Goal: Task Accomplishment & Management: Complete application form

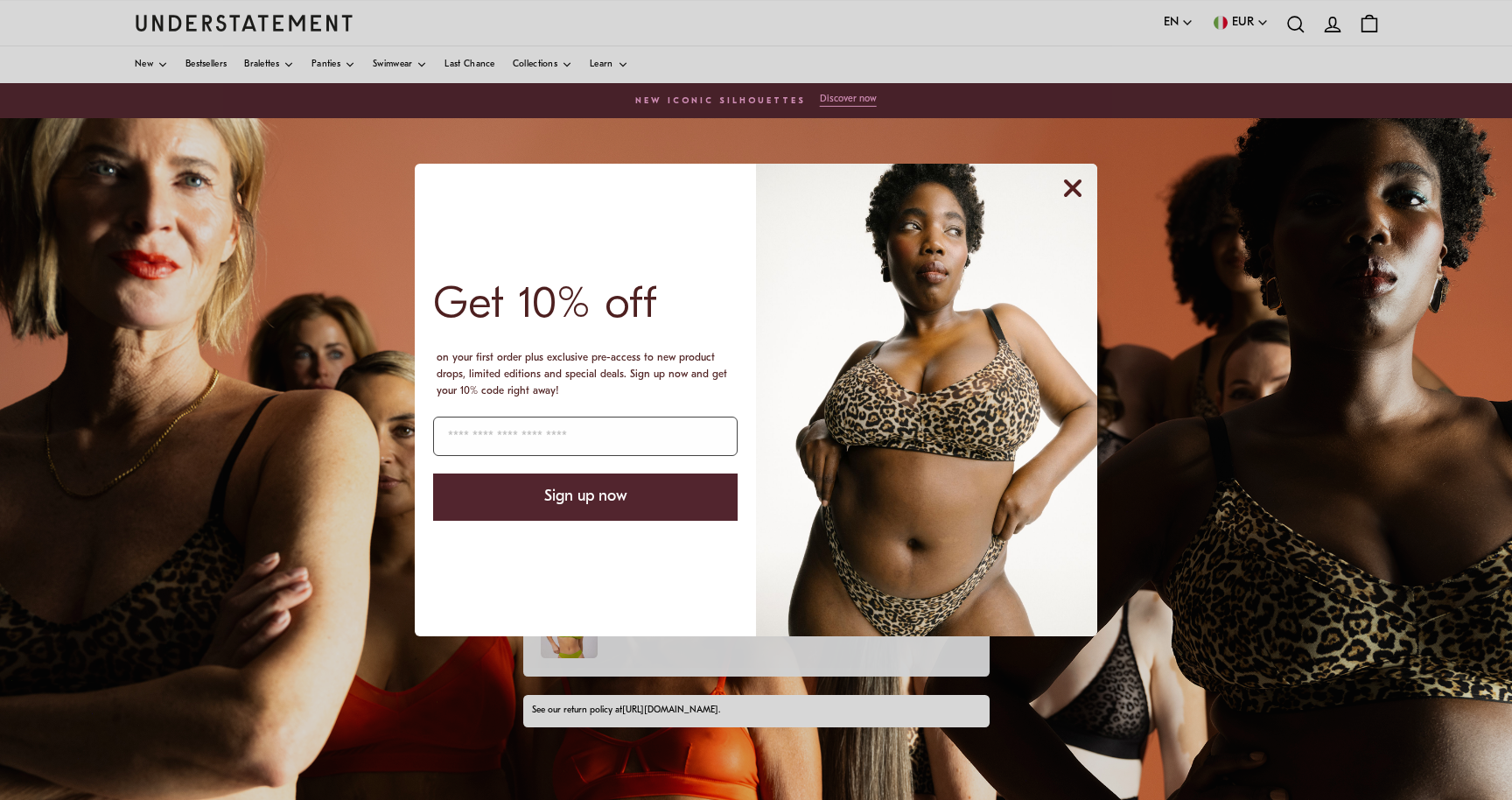
click at [1072, 185] on icon "Close dialog" at bounding box center [1072, 188] width 14 height 14
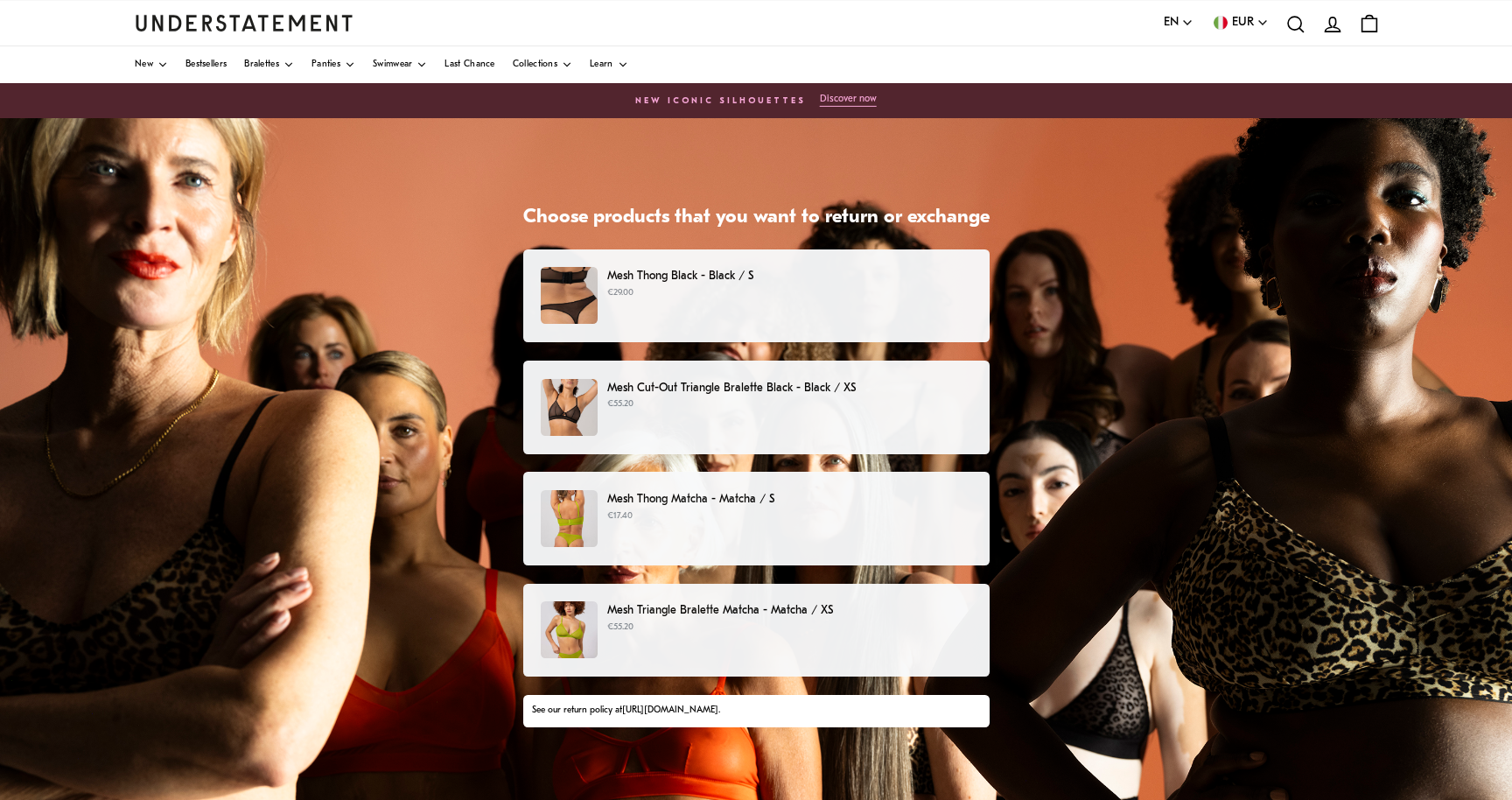
click at [832, 391] on p "Mesh Cut-Out Triangle Bralette Black - Black / XS" at bounding box center [789, 388] width 364 height 19
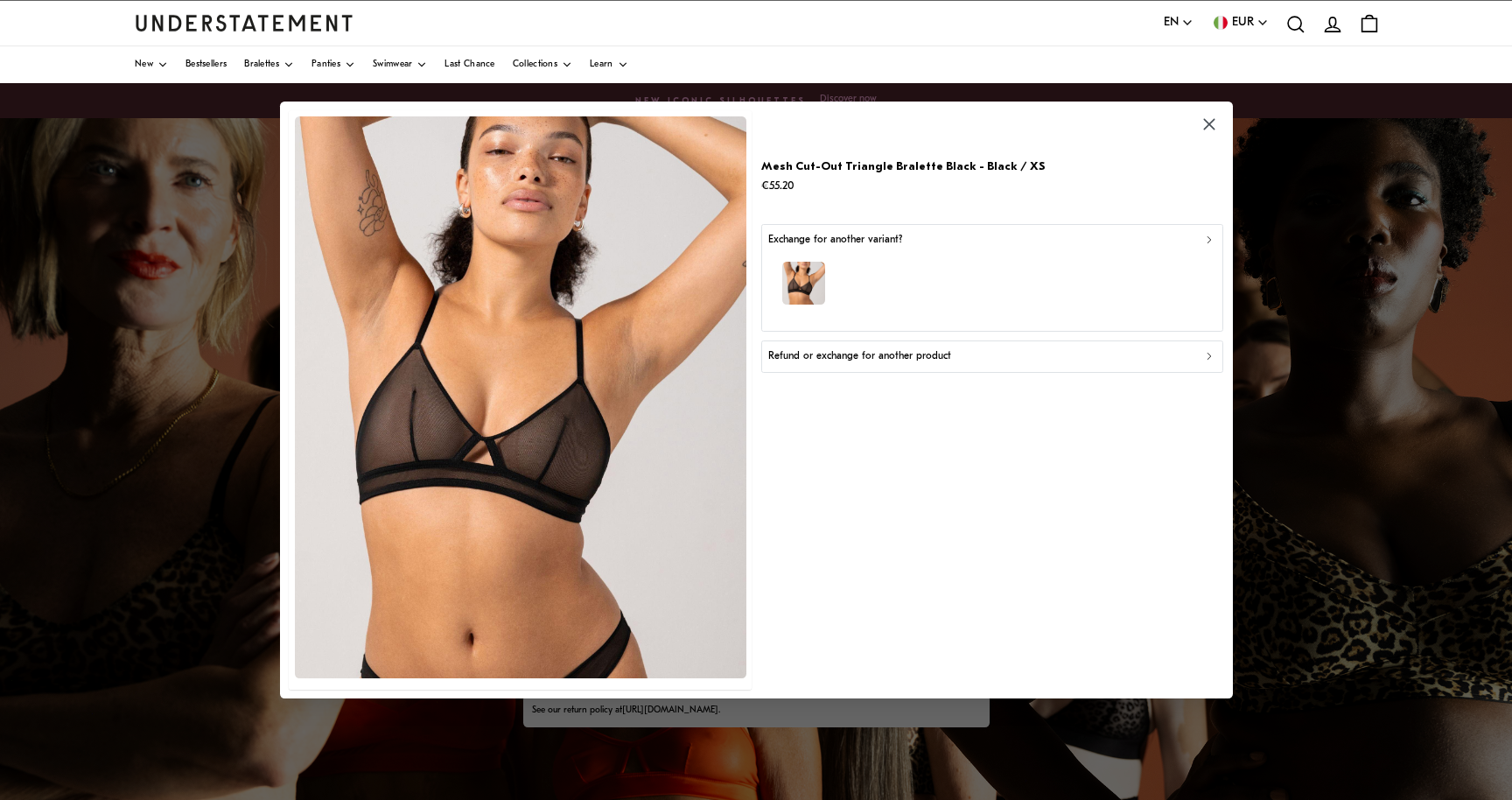
click at [1147, 274] on div "button" at bounding box center [991, 285] width 447 height 76
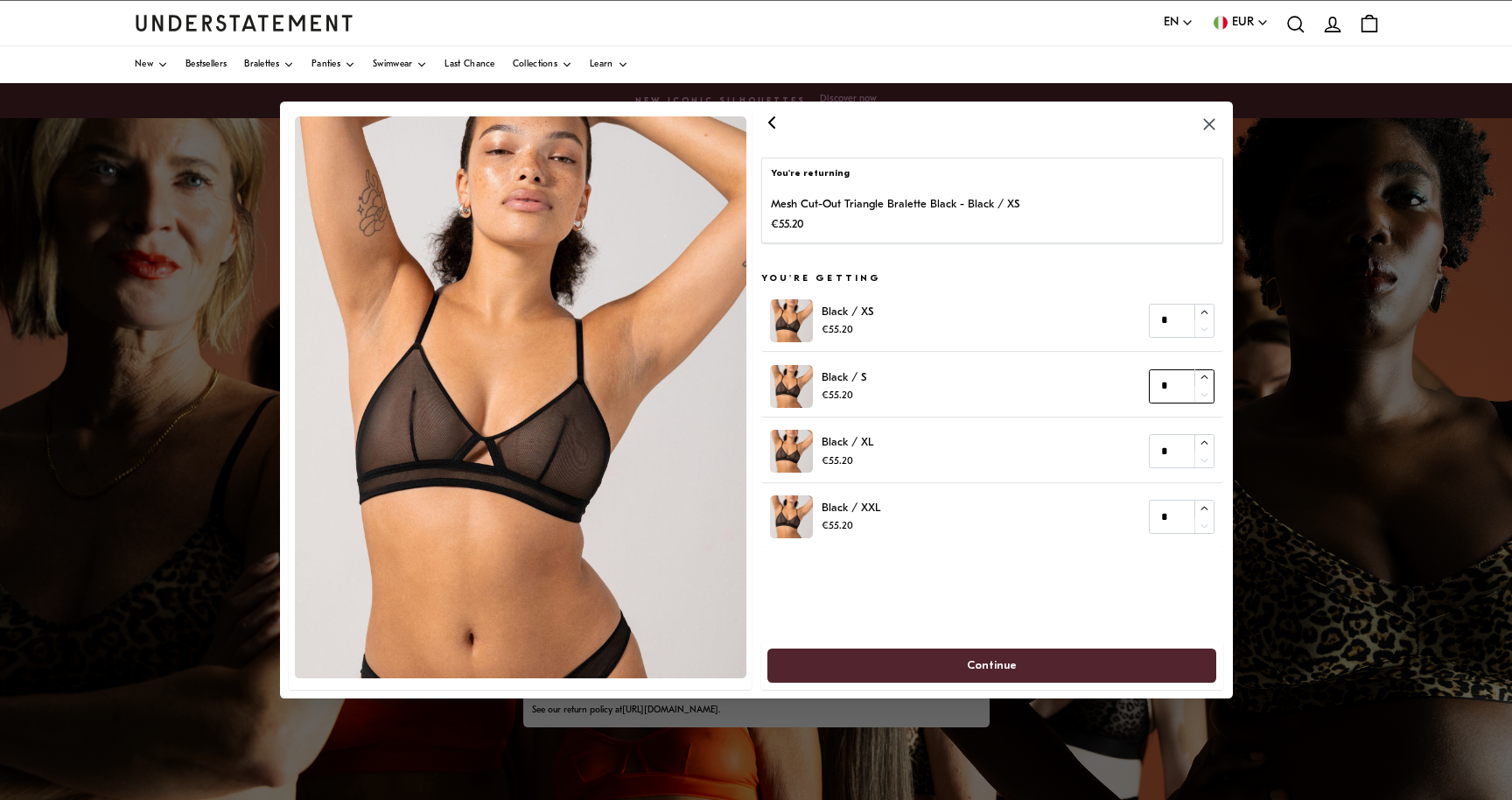
click at [1170, 387] on input "*" at bounding box center [1181, 386] width 65 height 34
type input "*"
click at [1206, 375] on icon "button" at bounding box center [1204, 377] width 11 height 11
click at [1019, 659] on span "Continue" at bounding box center [992, 665] width 411 height 33
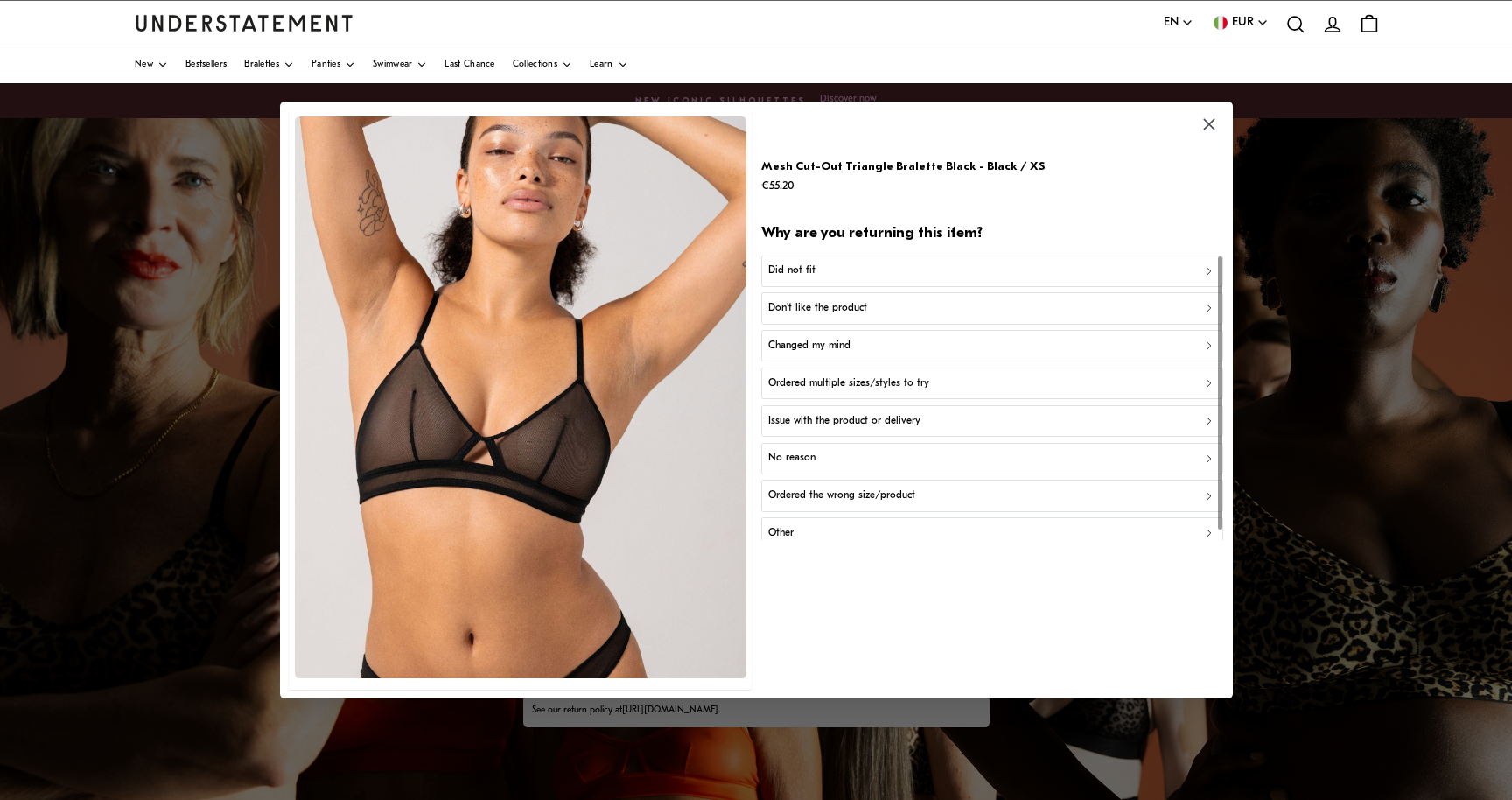
click at [870, 268] on div "Did not fit" at bounding box center [991, 270] width 447 height 17
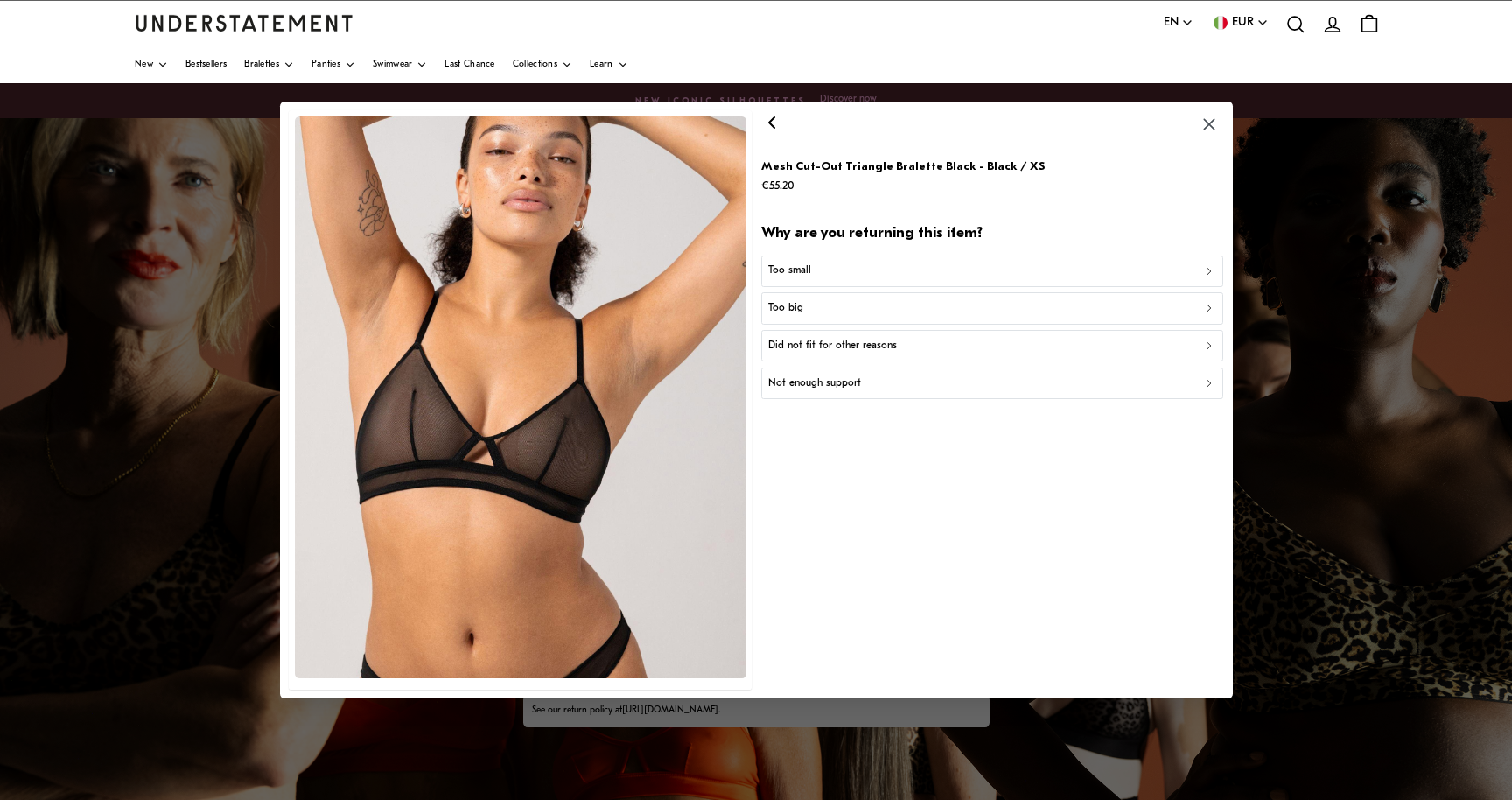
click at [870, 268] on div "Too small" at bounding box center [991, 270] width 447 height 17
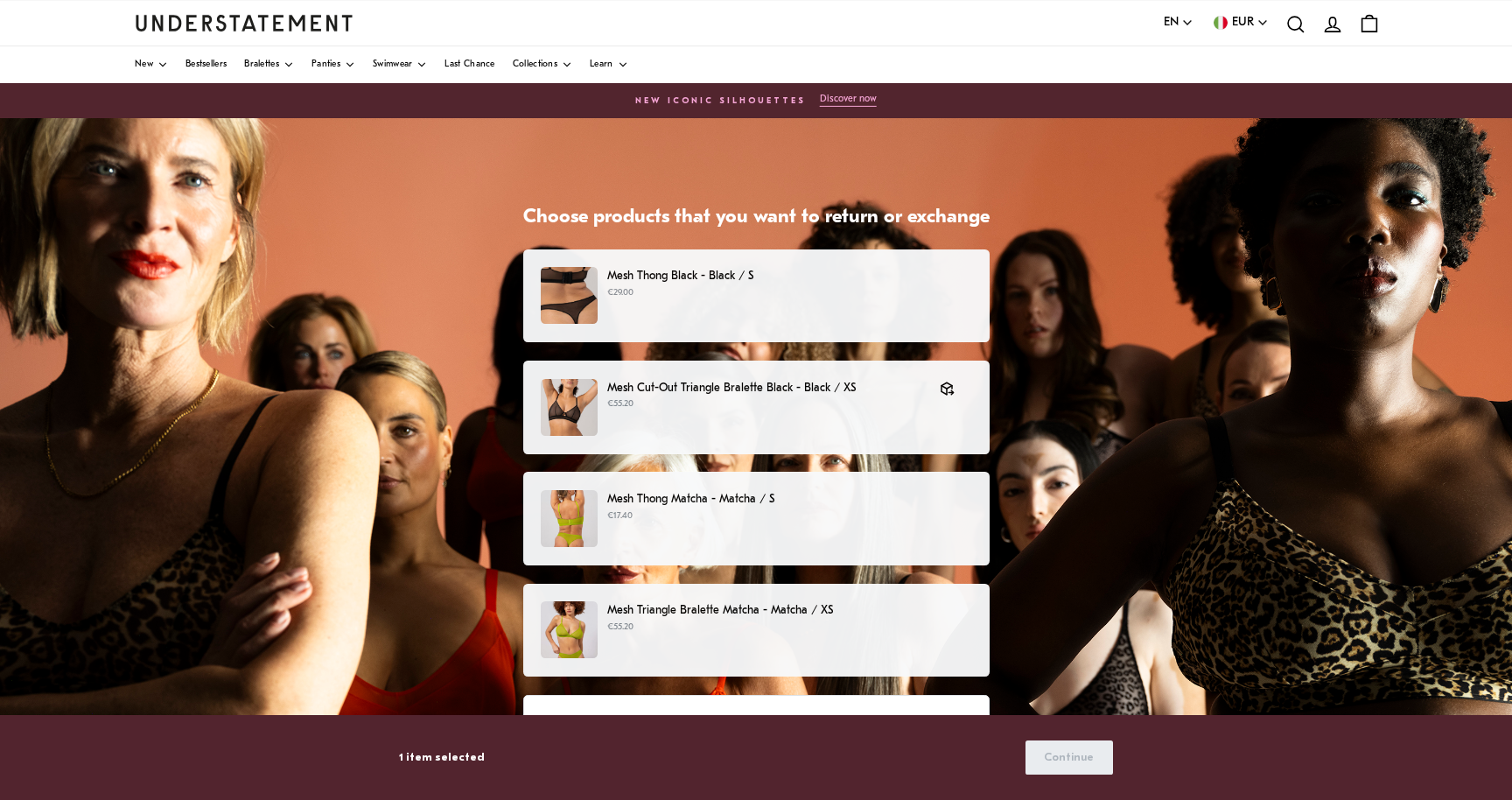
click at [839, 630] on p "€55.20" at bounding box center [789, 628] width 364 height 14
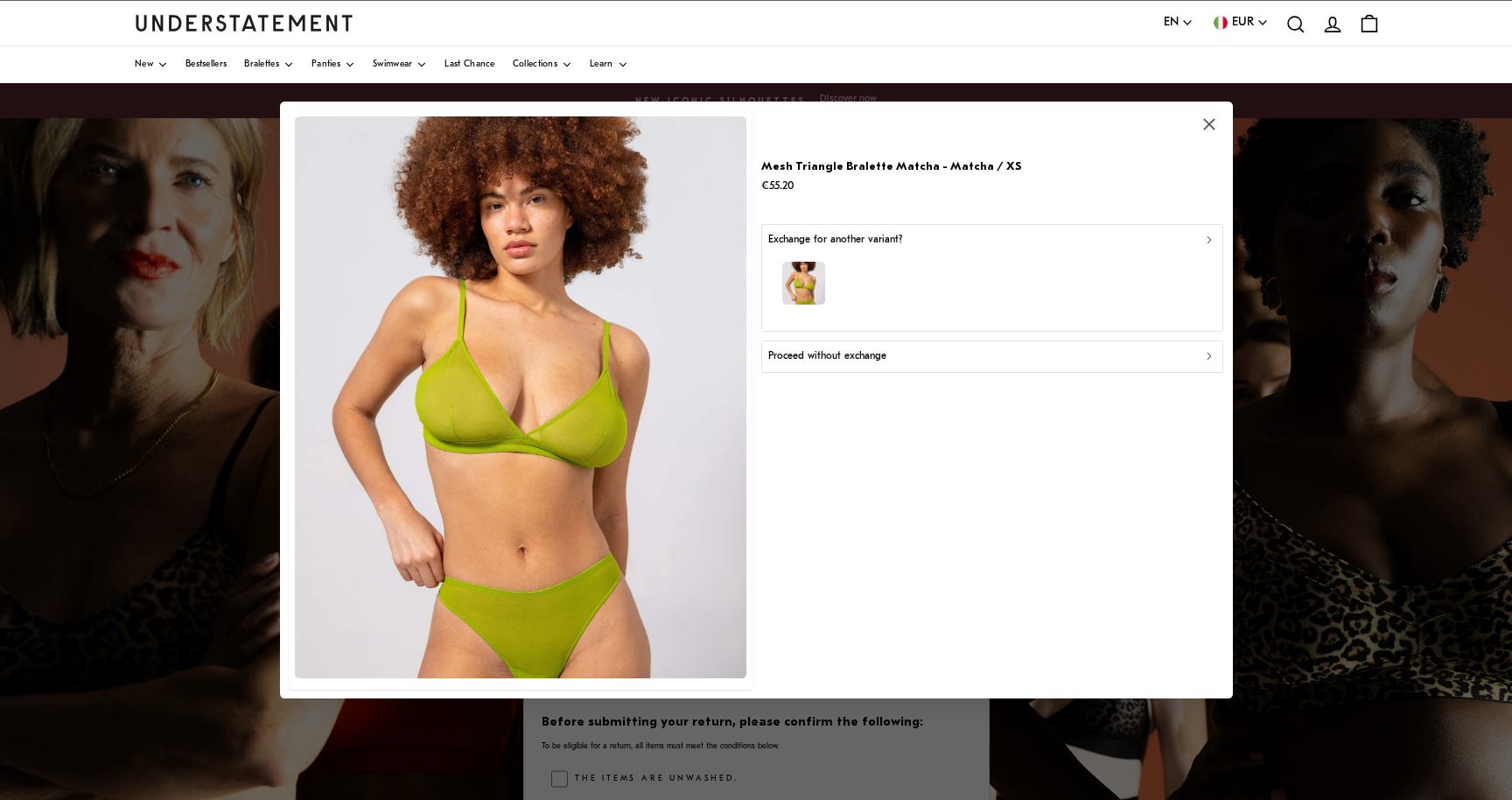
click at [1008, 266] on div "button" at bounding box center [991, 285] width 447 height 76
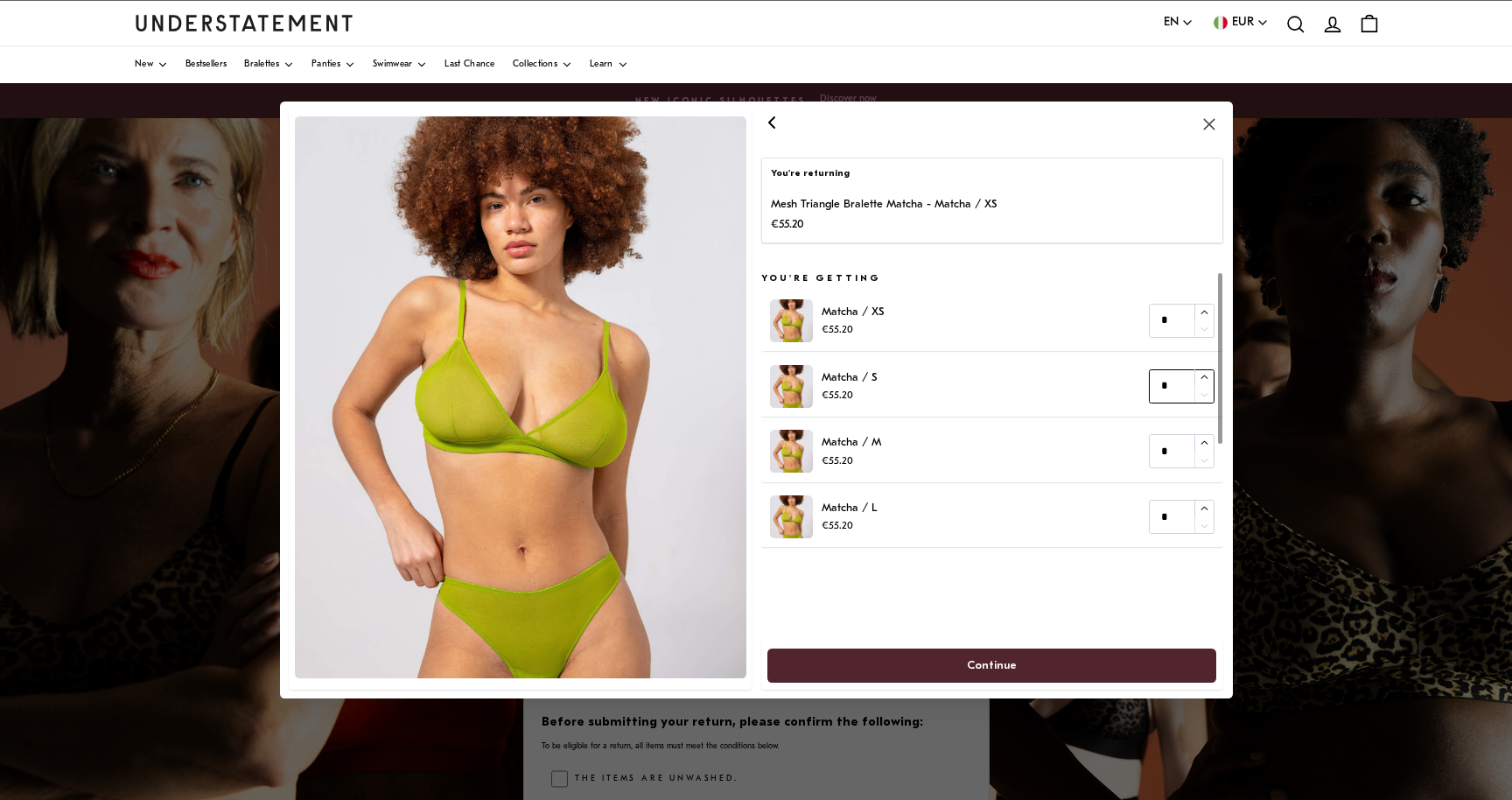
type input "*"
click at [1205, 375] on icon "button" at bounding box center [1204, 377] width 11 height 11
click at [997, 671] on span "Continue" at bounding box center [991, 665] width 49 height 33
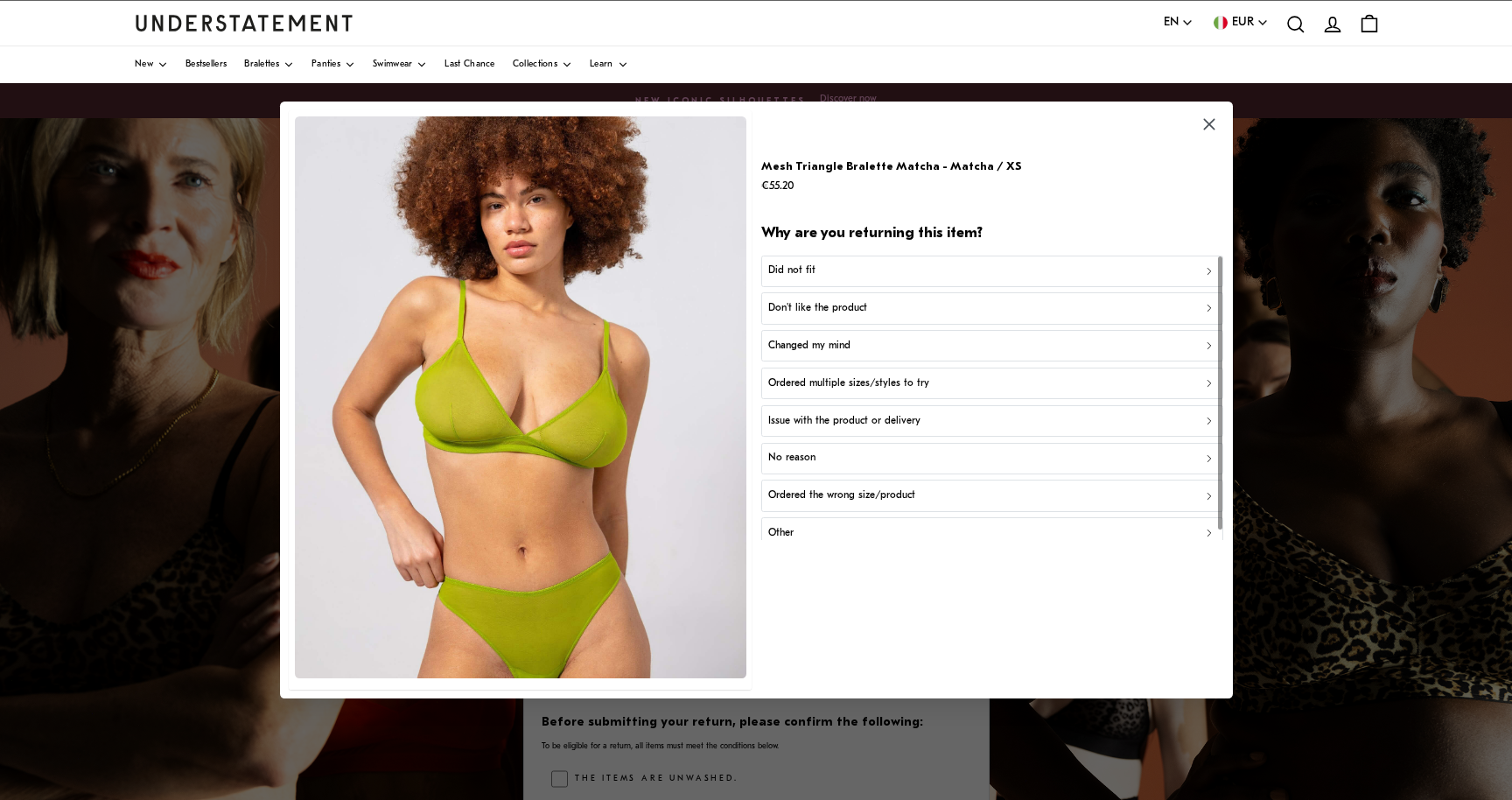
click at [905, 258] on button "Did not fit" at bounding box center [991, 271] width 463 height 32
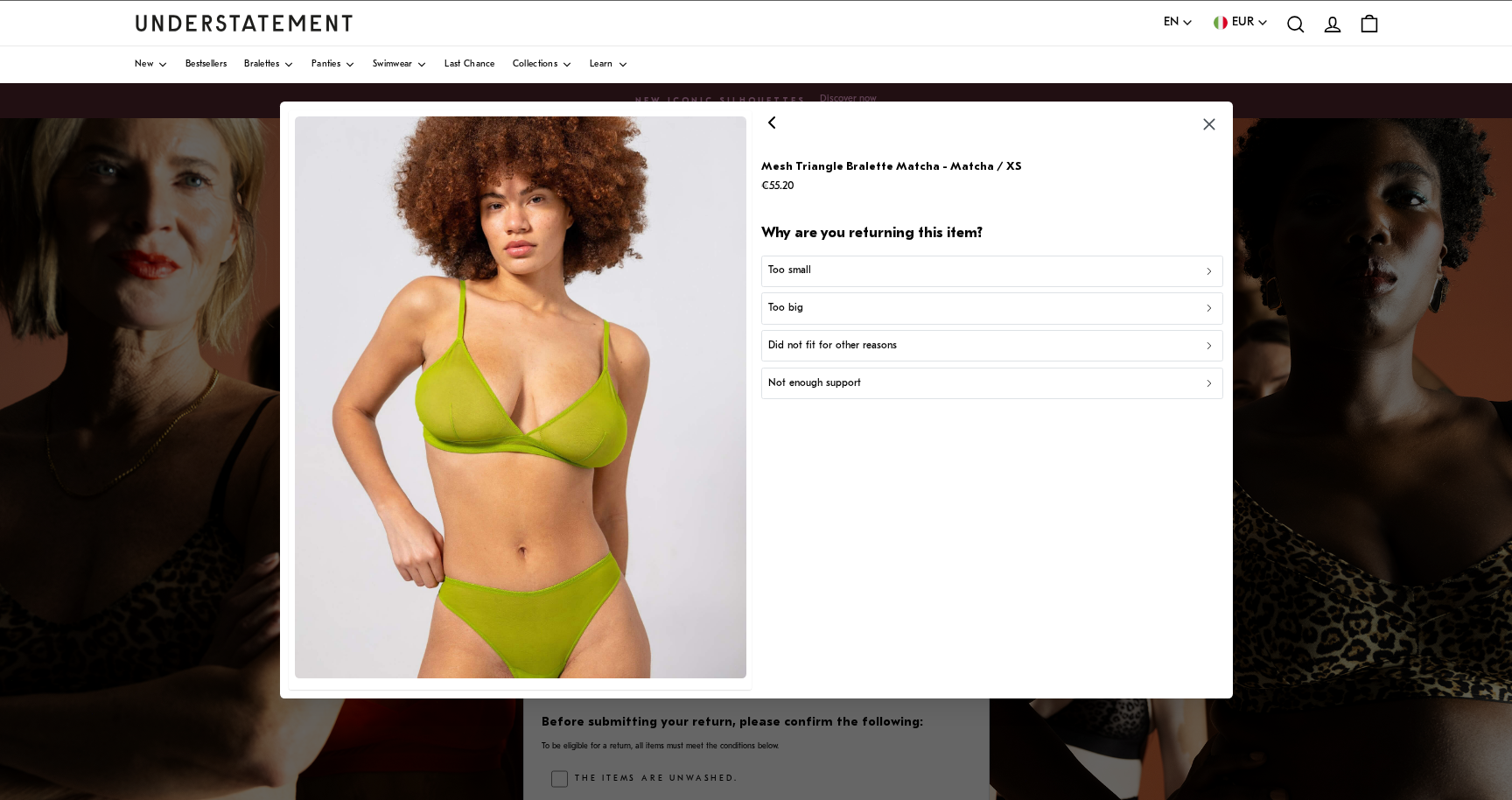
click at [863, 272] on div "Too small" at bounding box center [991, 270] width 447 height 17
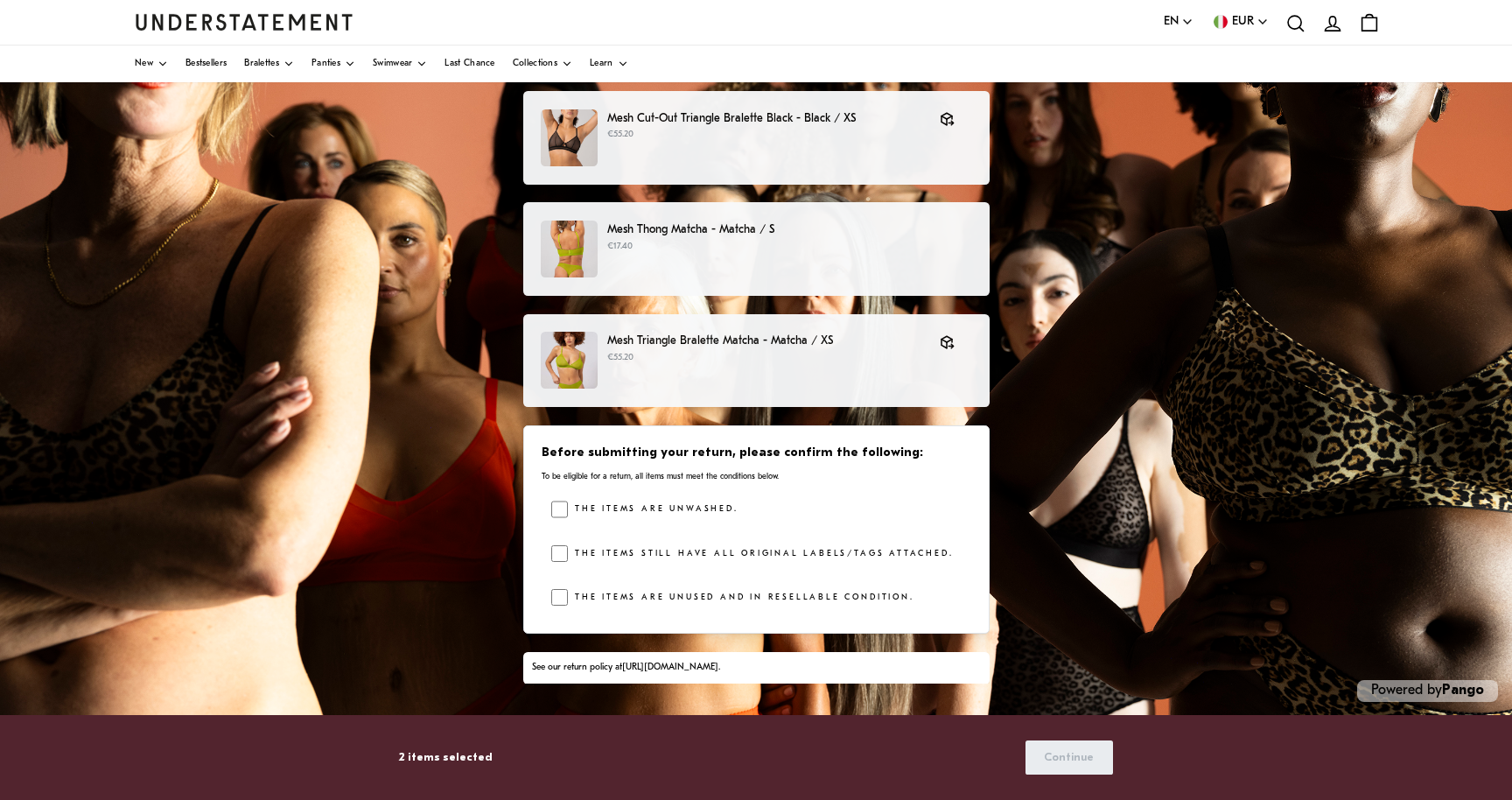
scroll to position [193, 0]
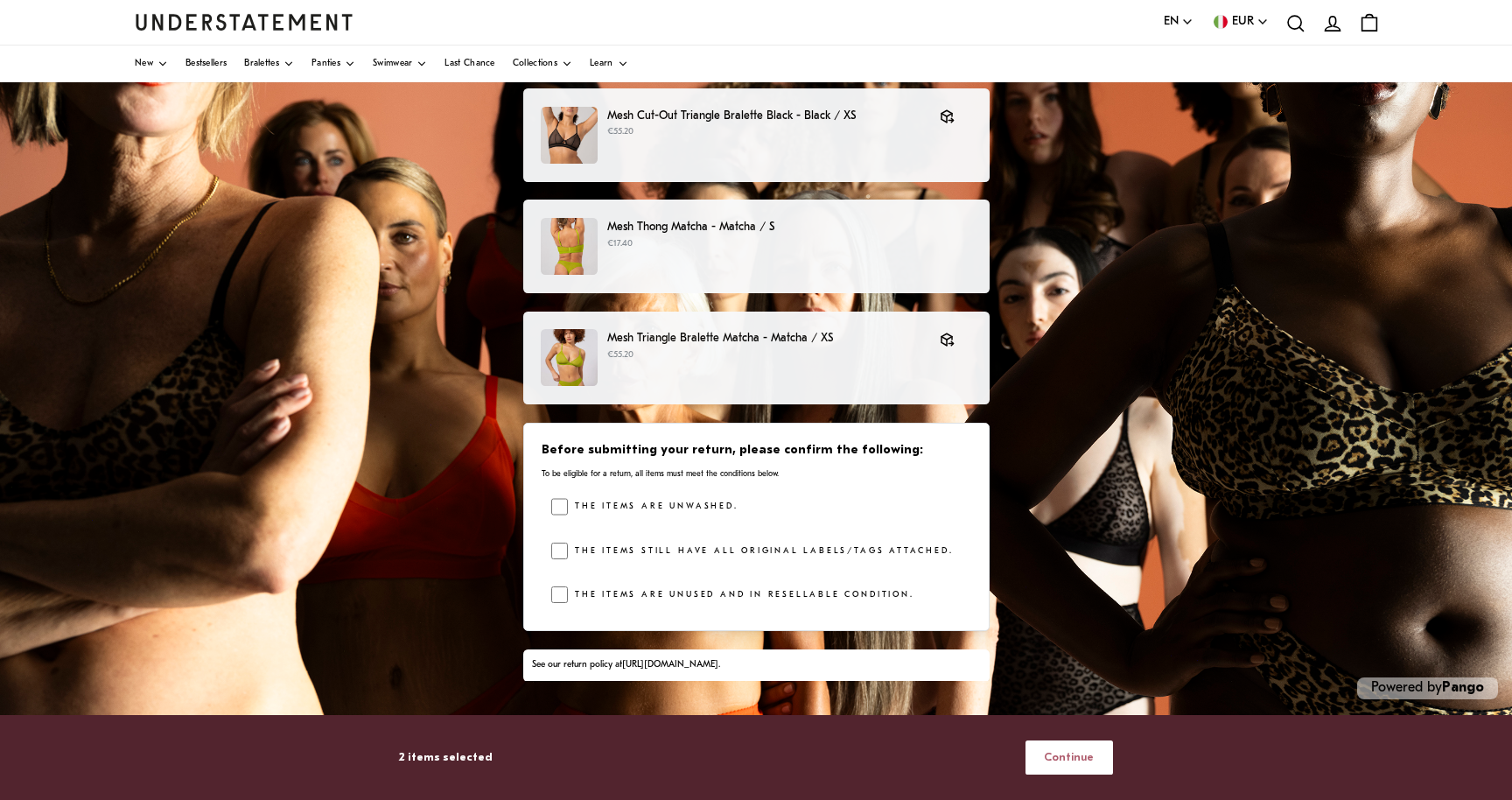
click at [1081, 759] on span "Continue" at bounding box center [1068, 757] width 49 height 33
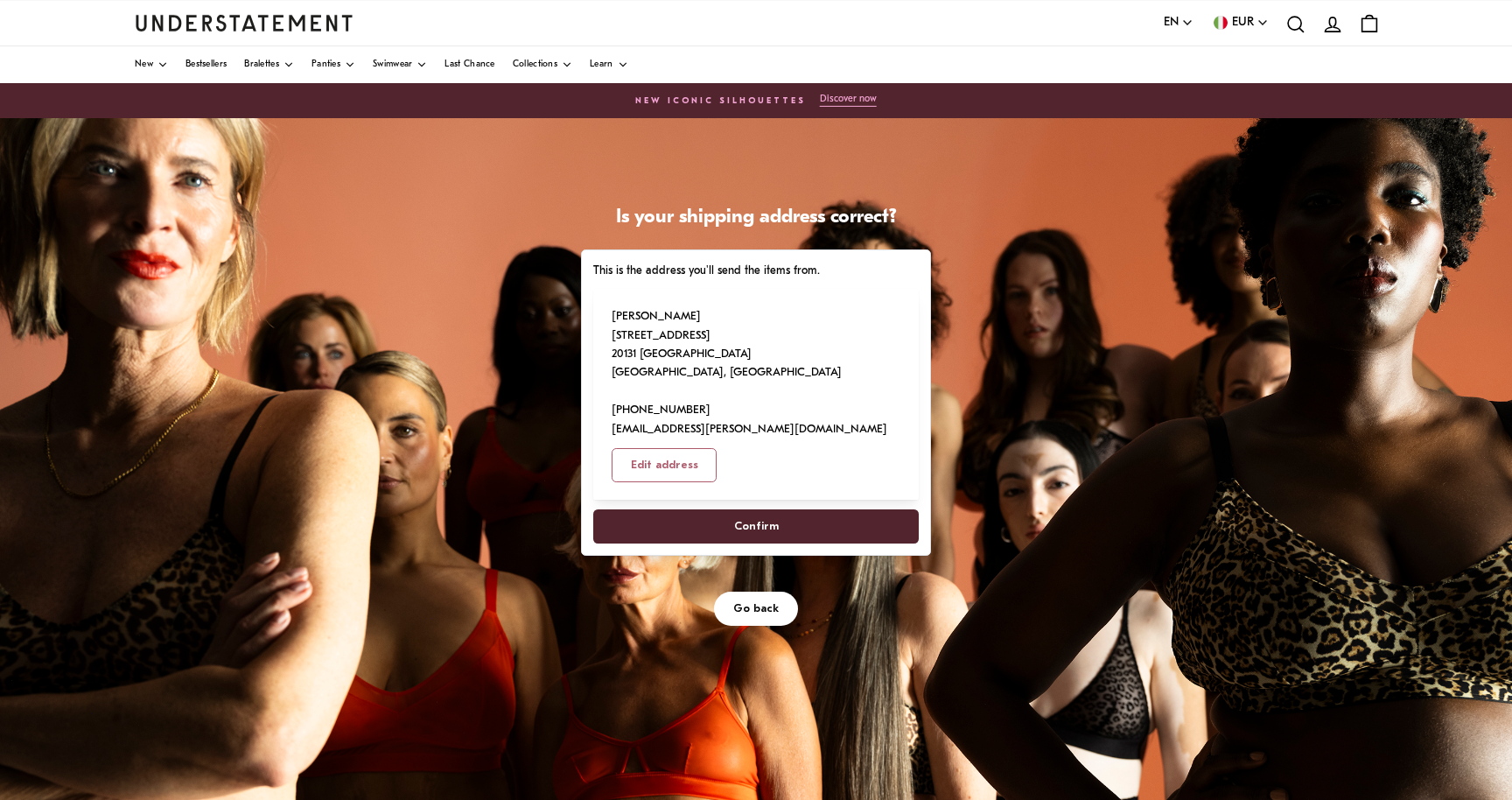
click at [734, 510] on span "Confirm" at bounding box center [756, 526] width 287 height 33
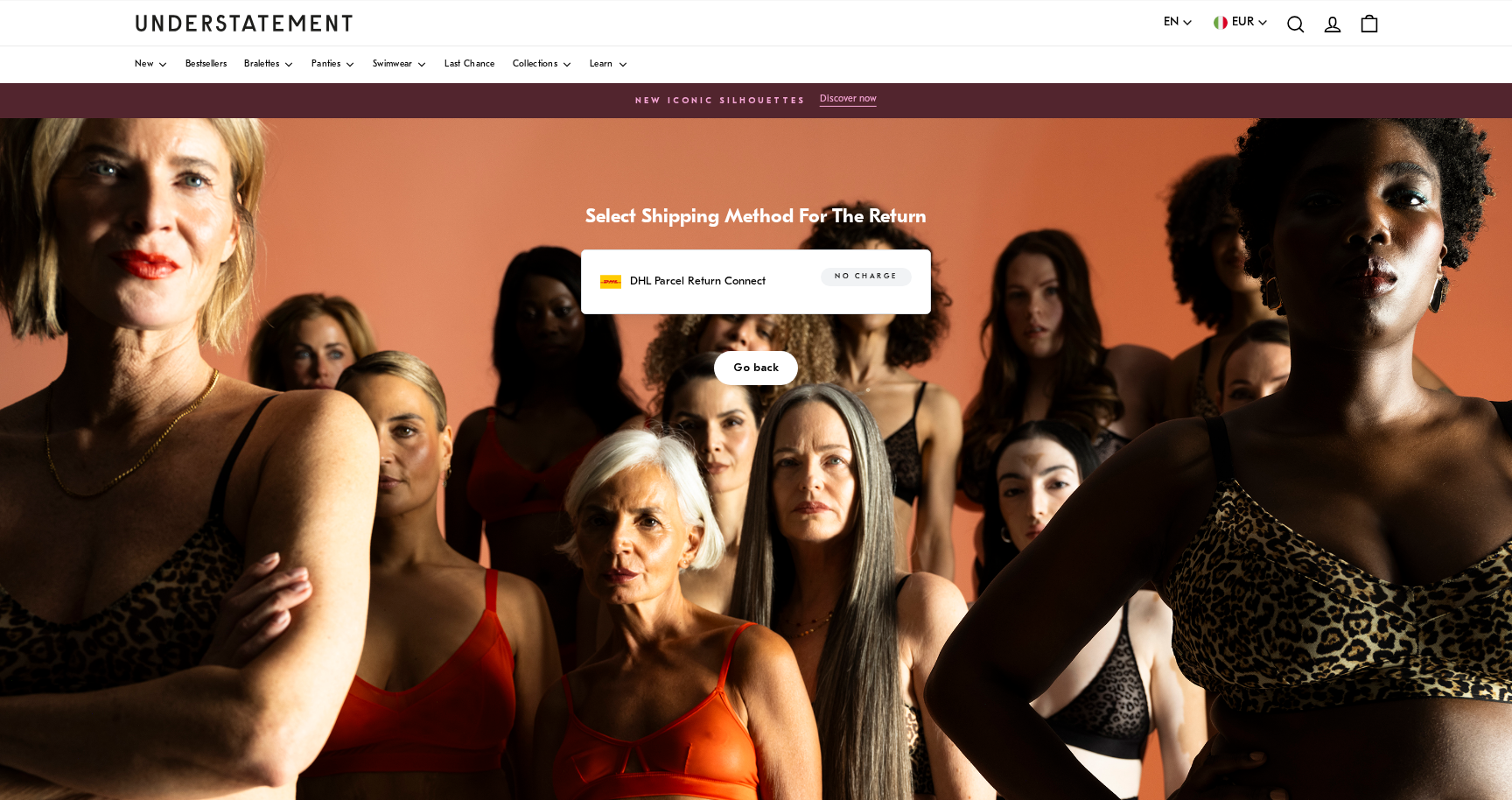
click at [713, 268] on div "DHL Parcel Return Connect No charge" at bounding box center [756, 281] width 312 height 27
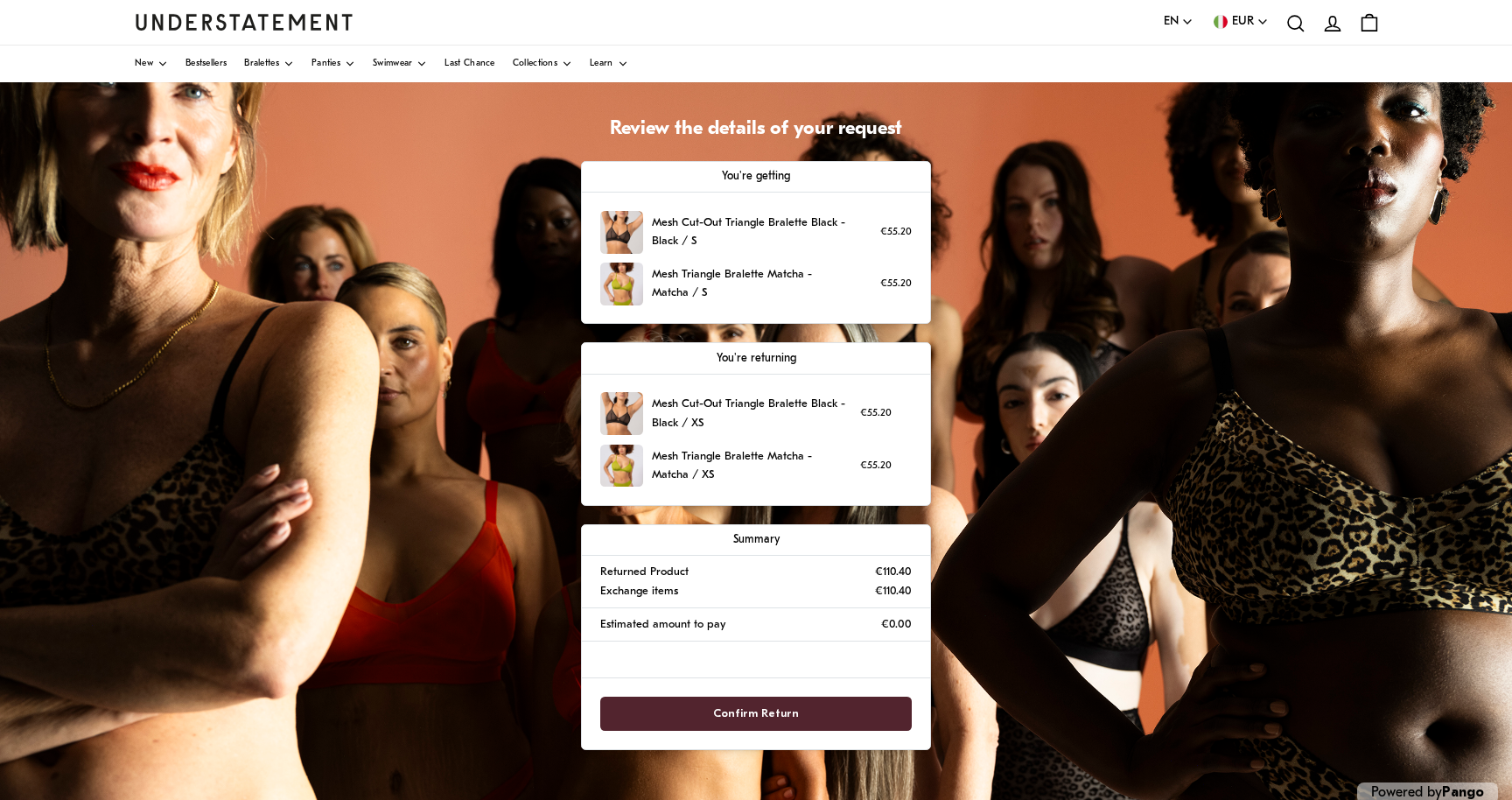
scroll to position [193, 0]
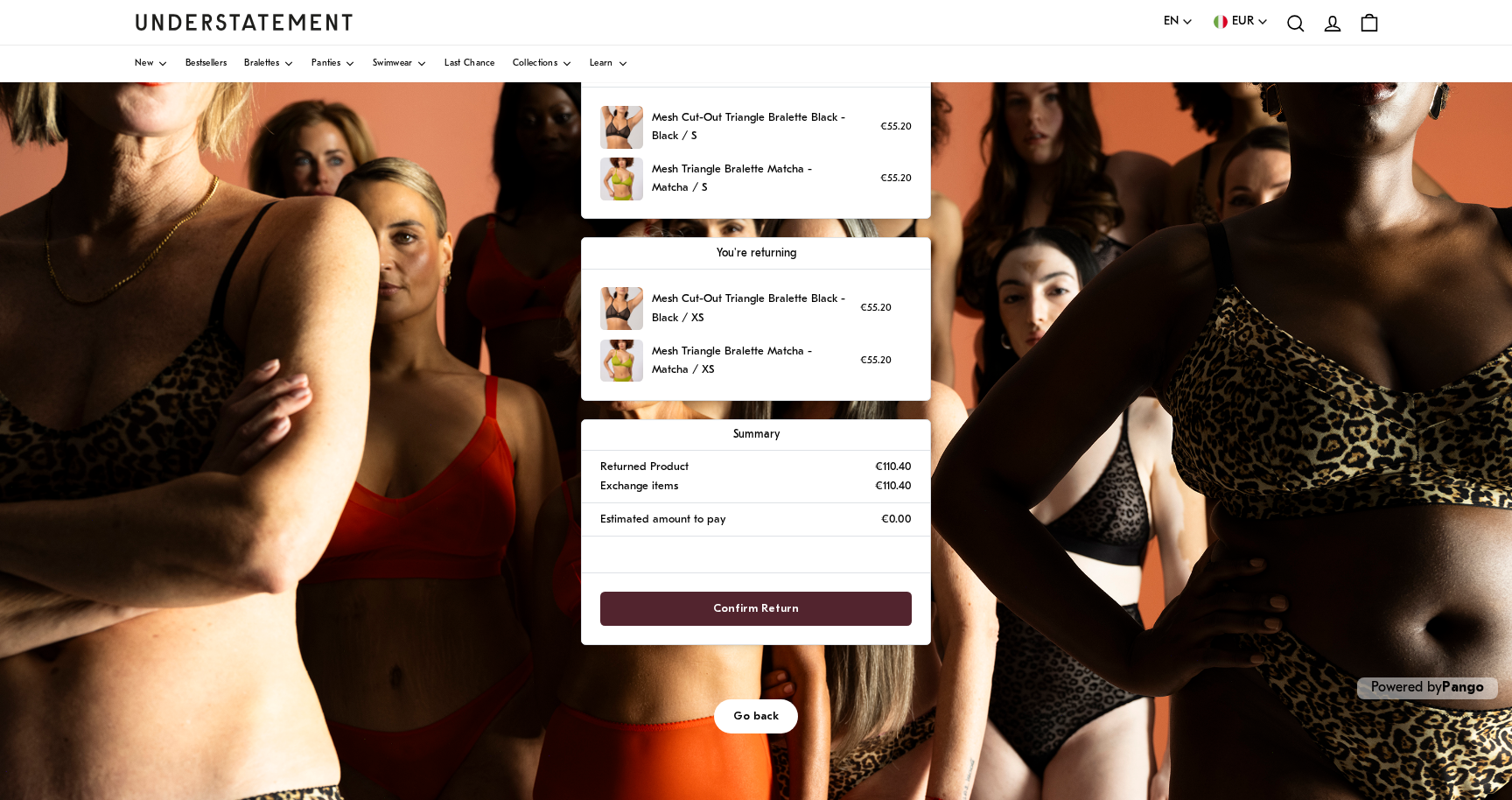
click at [779, 601] on span "Confirm Return" at bounding box center [756, 608] width 86 height 33
